Goal: Information Seeking & Learning: Check status

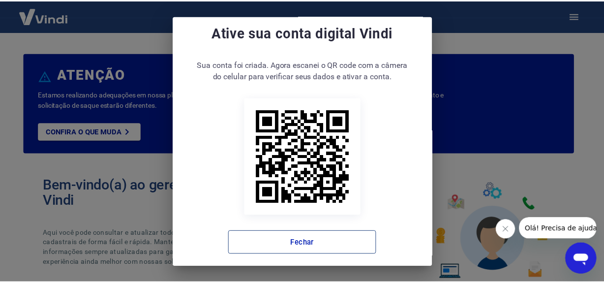
scroll to position [19, 0]
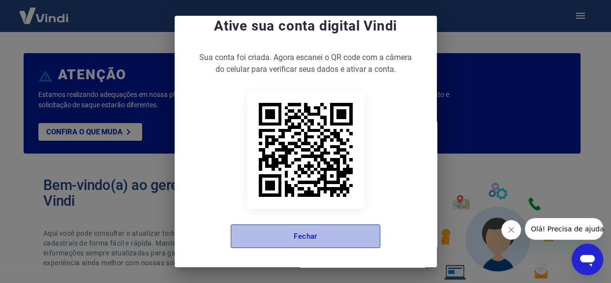
click at [284, 235] on button "Fechar" at bounding box center [306, 236] width 150 height 24
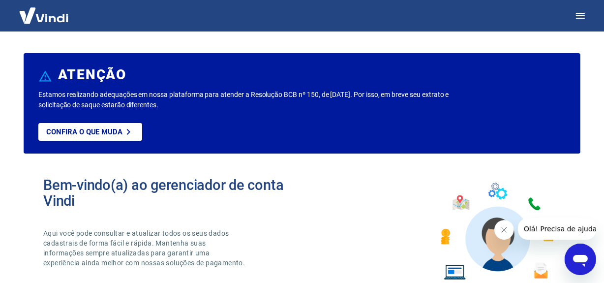
click at [507, 223] on button "Fechar mensagem da empresa" at bounding box center [504, 229] width 20 height 20
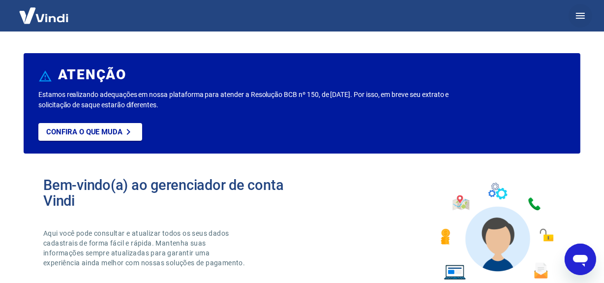
click at [581, 10] on icon "button" at bounding box center [581, 16] width 12 height 12
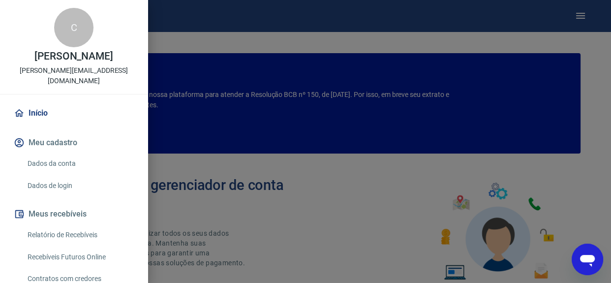
click at [62, 247] on link "Recebíveis Futuros Online" at bounding box center [80, 257] width 112 height 20
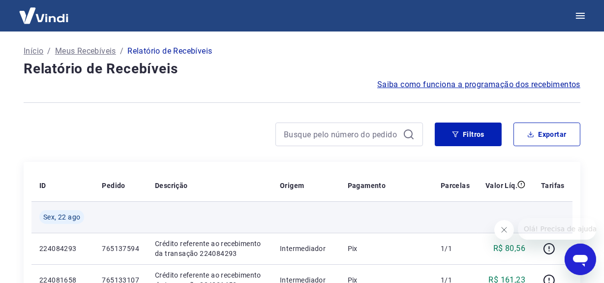
scroll to position [134, 0]
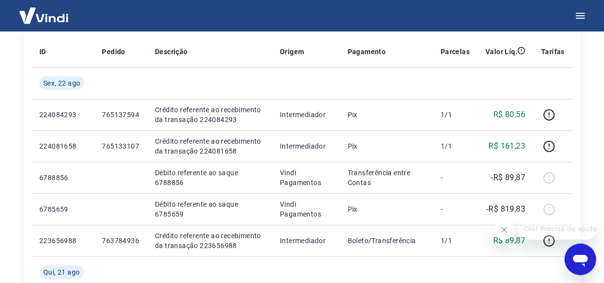
click at [505, 225] on icon "Fechar mensagem da empresa" at bounding box center [504, 229] width 8 height 8
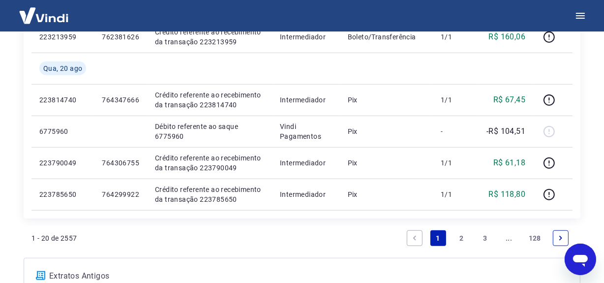
scroll to position [805, 0]
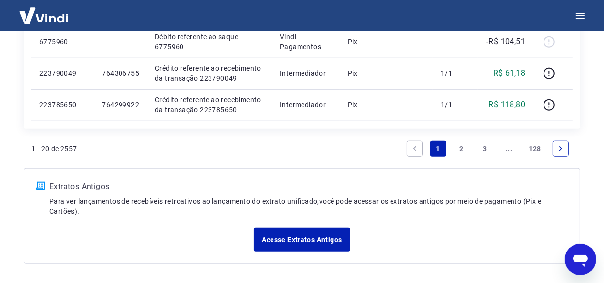
click at [462, 148] on link "2" at bounding box center [462, 149] width 16 height 16
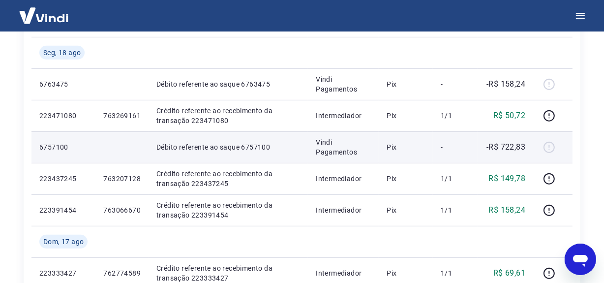
scroll to position [512, 0]
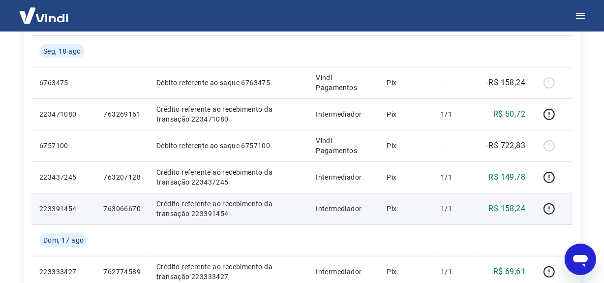
click at [218, 212] on p "Crédito referente ao recebimento da transação 223391454" at bounding box center [228, 209] width 144 height 20
copy p "223391454"
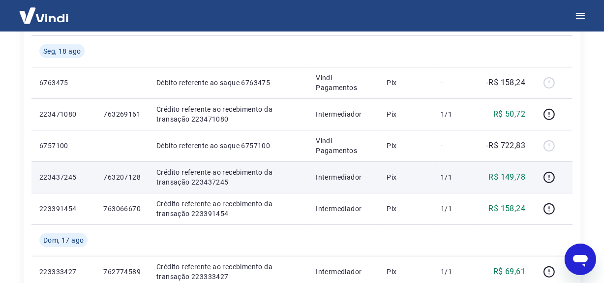
click at [278, 191] on td "Crédito referente ao recebimento da transação 223437245" at bounding box center [228, 176] width 159 height 31
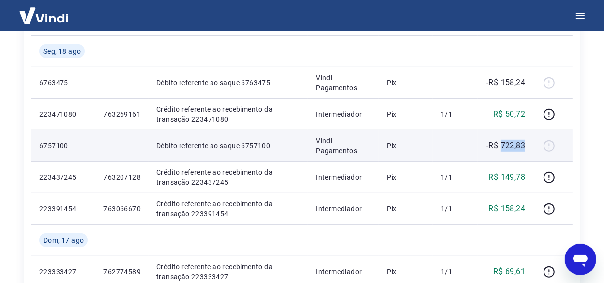
drag, startPoint x: 501, startPoint y: 143, endPoint x: 528, endPoint y: 145, distance: 26.2
click at [528, 145] on td "-R$ 722,83" at bounding box center [506, 145] width 56 height 31
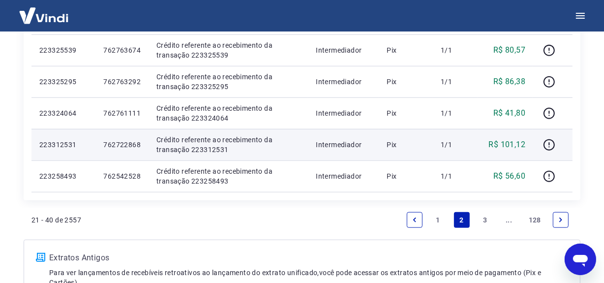
scroll to position [781, 0]
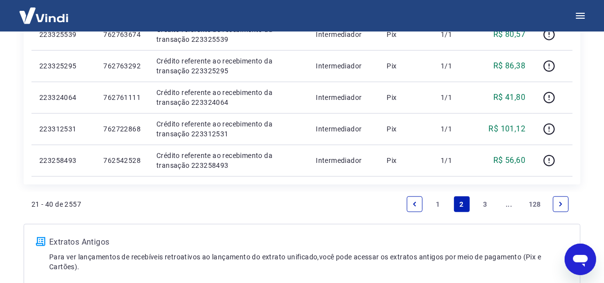
click at [485, 203] on link "3" at bounding box center [486, 204] width 16 height 16
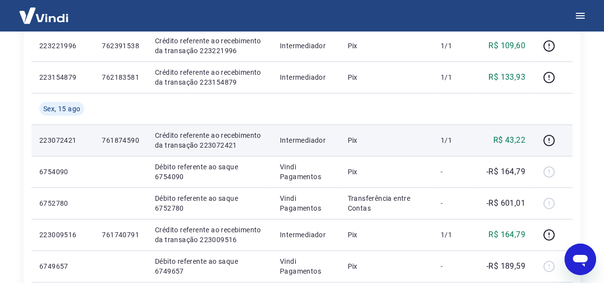
scroll to position [218, 0]
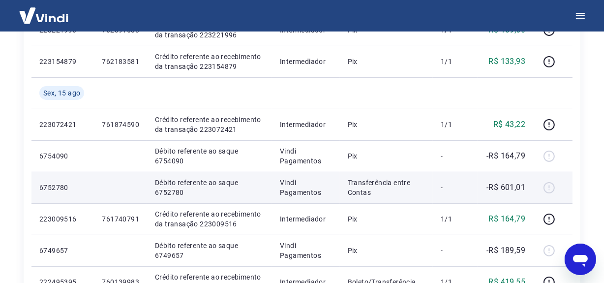
click at [414, 172] on td "Transferência entre Contas" at bounding box center [386, 187] width 93 height 31
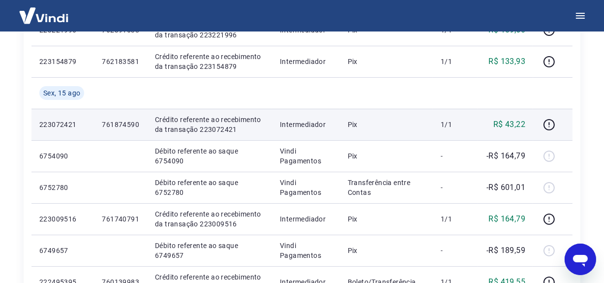
click at [217, 128] on p "Crédito referente ao recebimento da transação 223072421" at bounding box center [209, 125] width 109 height 20
copy p "223072421"
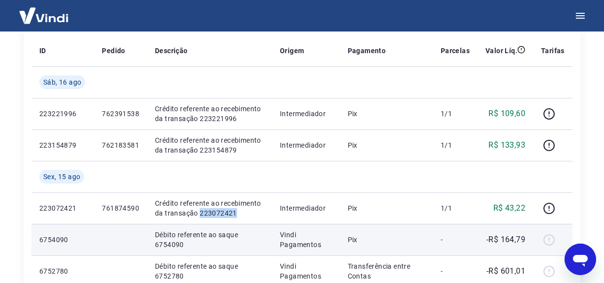
scroll to position [84, 0]
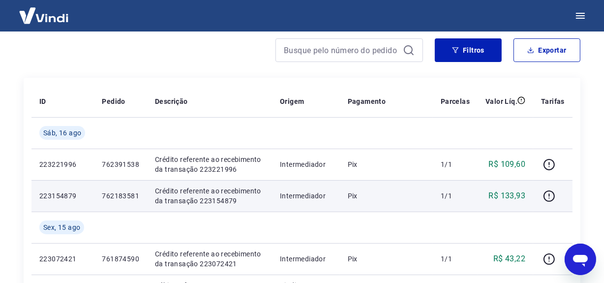
click at [212, 201] on p "Crédito referente ao recebimento da transação 223154879" at bounding box center [209, 196] width 109 height 20
copy p "223154879"
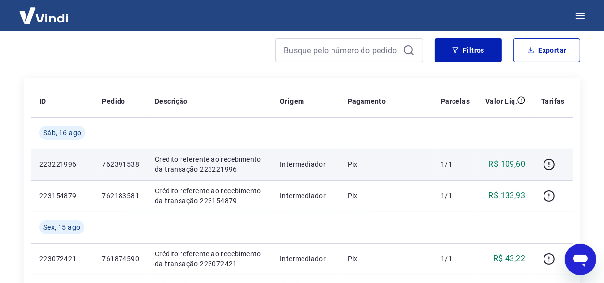
click at [215, 171] on p "Crédito referente ao recebimento da transação 223221996" at bounding box center [209, 165] width 109 height 20
click at [215, 170] on p "Crédito referente ao recebimento da transação 223221996" at bounding box center [209, 165] width 109 height 20
copy p "223221996"
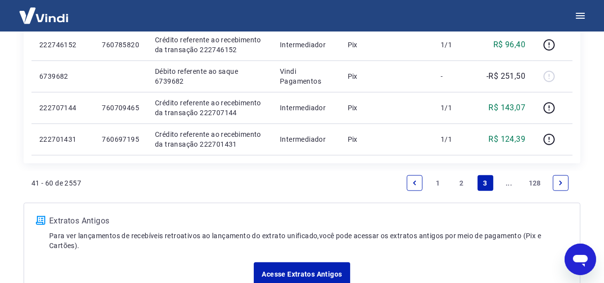
scroll to position [871, 0]
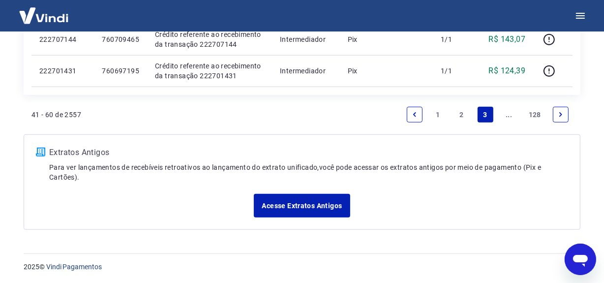
click at [464, 117] on link "2" at bounding box center [462, 115] width 16 height 16
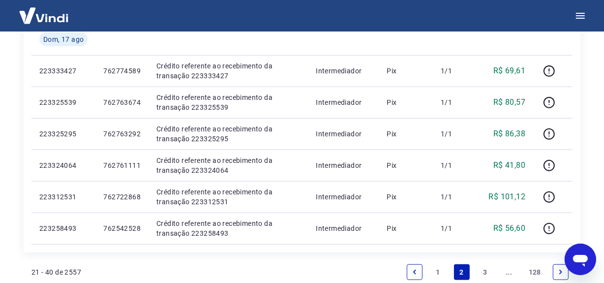
scroll to position [691, 0]
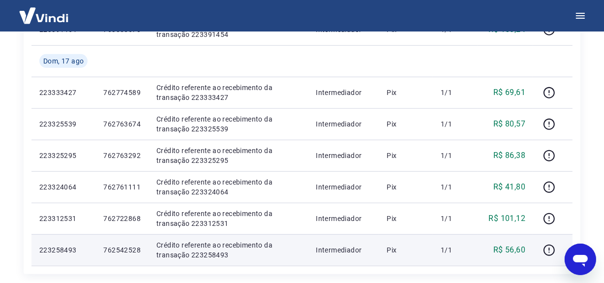
click at [206, 253] on p "Crédito referente ao recebimento da transação 223258493" at bounding box center [228, 250] width 144 height 20
copy p "223258493"
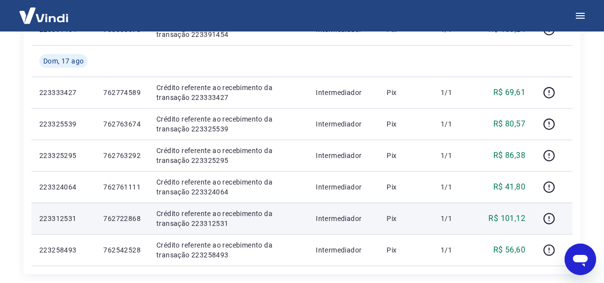
click at [212, 226] on p "Crédito referente ao recebimento da transação 223312531" at bounding box center [228, 219] width 144 height 20
copy p "223312531"
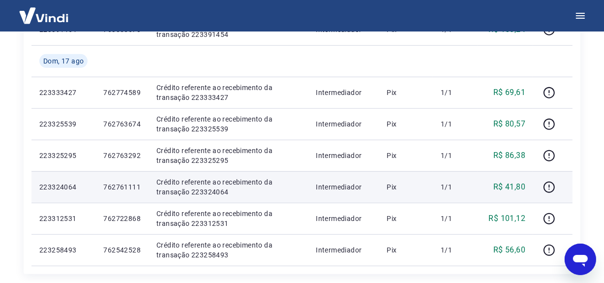
click at [202, 189] on p "Crédito referente ao recebimento da transação 223324064" at bounding box center [228, 187] width 144 height 20
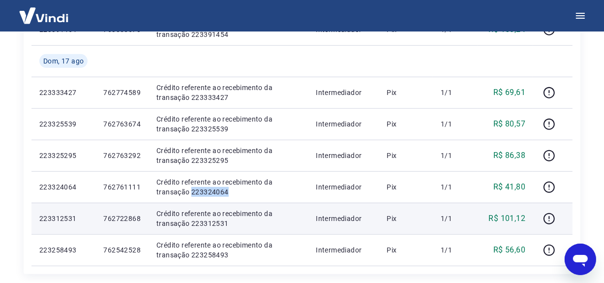
copy p "223324064"
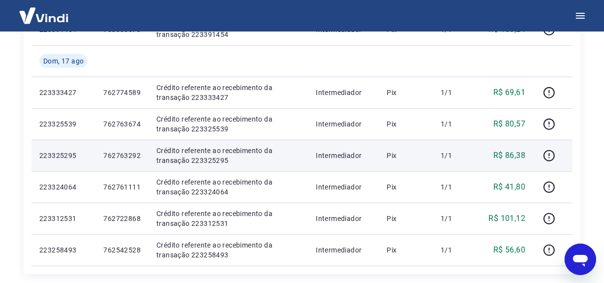
click at [205, 159] on p "Crédito referente ao recebimento da transação 223325295" at bounding box center [228, 156] width 144 height 20
copy p "223325295"
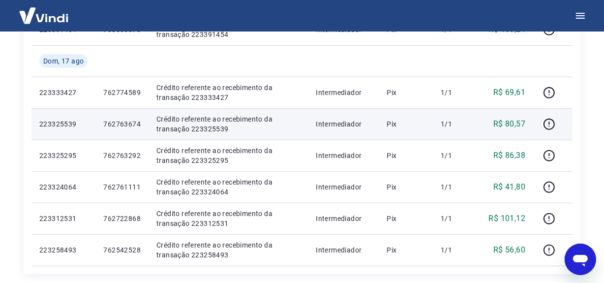
click at [196, 124] on p "Crédito referente ao recebimento da transação 223325539" at bounding box center [228, 124] width 144 height 20
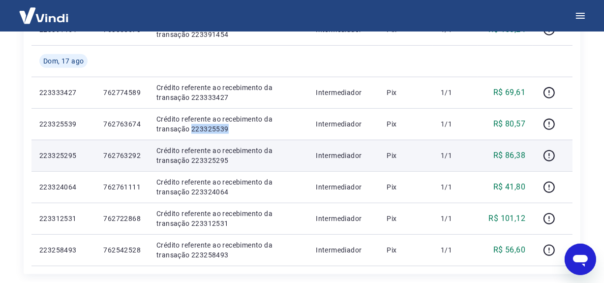
copy p "223325539"
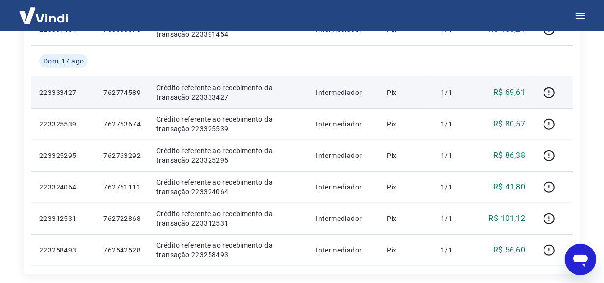
click at [195, 98] on p "Crédito referente ao recebimento da transação 223333427" at bounding box center [228, 93] width 144 height 20
copy p "223333427"
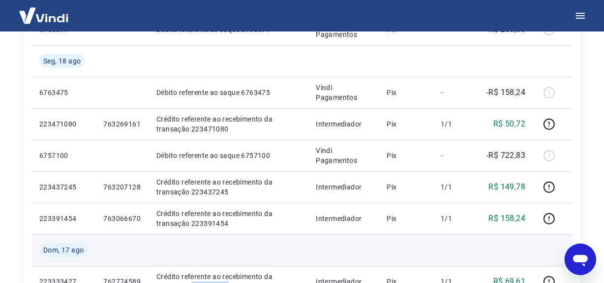
scroll to position [512, 0]
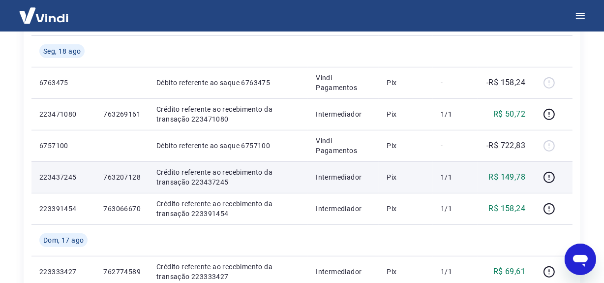
click at [204, 185] on p "Crédito referente ao recebimento da transação 223437245" at bounding box center [228, 177] width 144 height 20
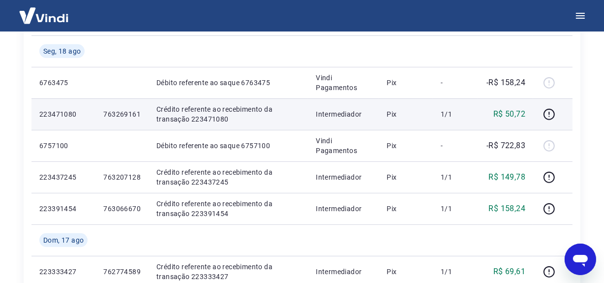
click at [206, 118] on p "Crédito referente ao recebimento da transação 223471080" at bounding box center [228, 114] width 144 height 20
click at [206, 117] on p "Crédito referente ao recebimento da transação 223471080" at bounding box center [228, 114] width 144 height 20
